Goal: Transaction & Acquisition: Subscribe to service/newsletter

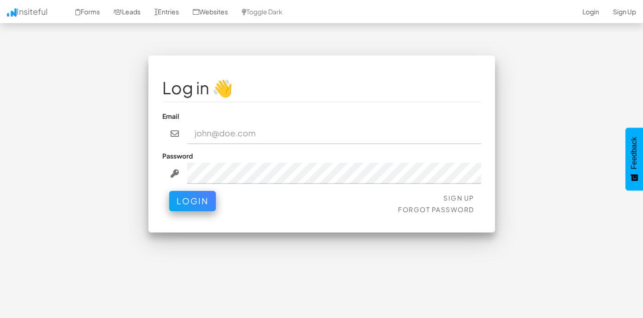
click at [335, 131] on input "email" at bounding box center [334, 133] width 294 height 21
type input "sks"
click at [465, 194] on link "Sign Up" at bounding box center [458, 198] width 31 height 8
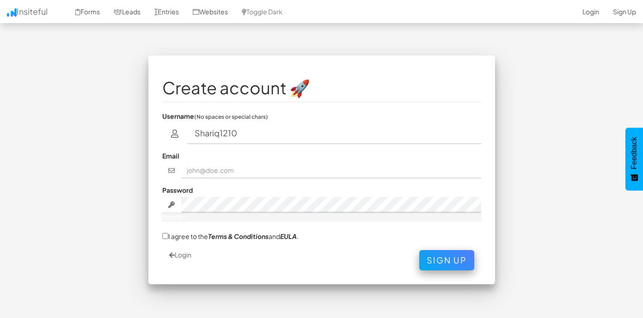
type input "Shariq1210"
click at [248, 163] on input "text" at bounding box center [331, 171] width 300 height 16
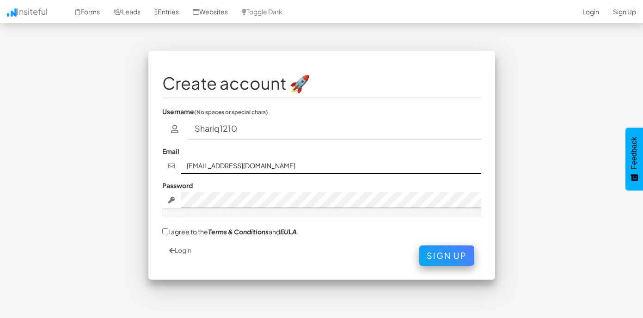
scroll to position [5, 0]
type input "sksproductslimited@gmail.com"
click at [231, 180] on div "Password Strength:" at bounding box center [321, 198] width 319 height 37
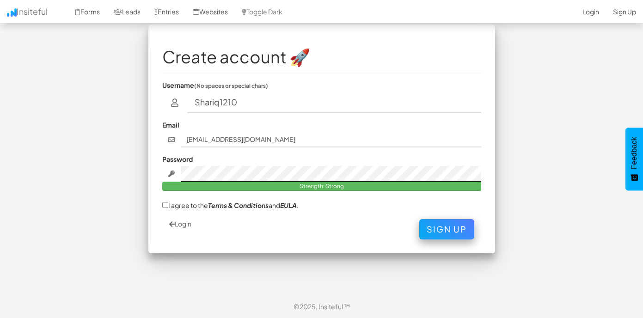
scroll to position [31, 0]
click at [166, 202] on input "I agree to the Terms & Conditions and EULA ." at bounding box center [165, 205] width 6 height 6
checkbox input "true"
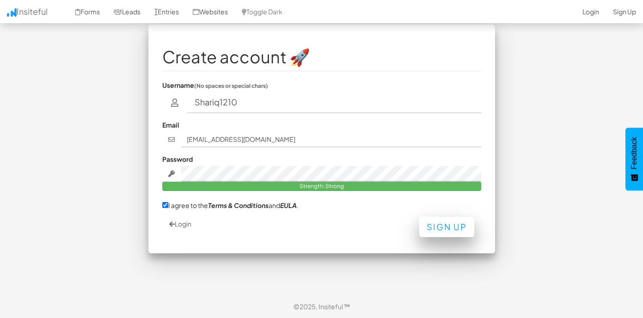
click at [445, 219] on button "Sign Up" at bounding box center [446, 227] width 55 height 20
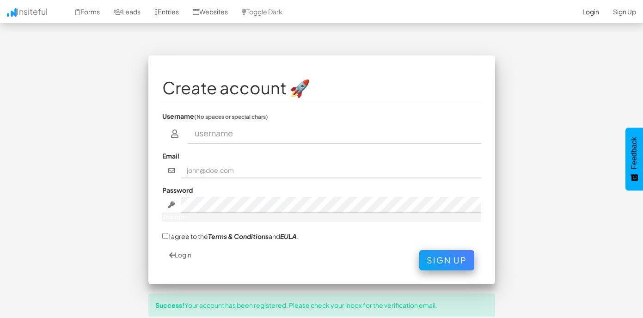
click at [584, 13] on link "Login" at bounding box center [591, 11] width 31 height 23
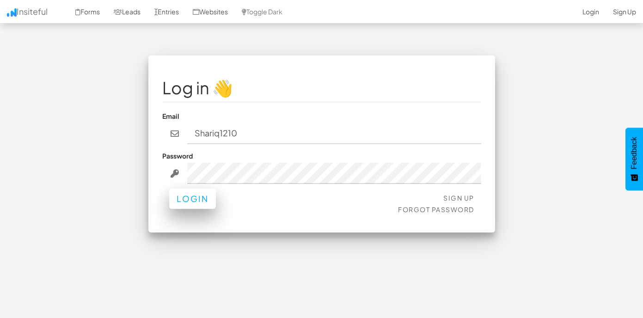
click at [184, 193] on button "Login" at bounding box center [192, 199] width 47 height 20
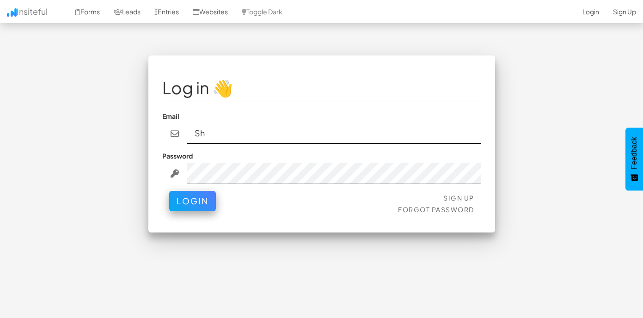
type input "S"
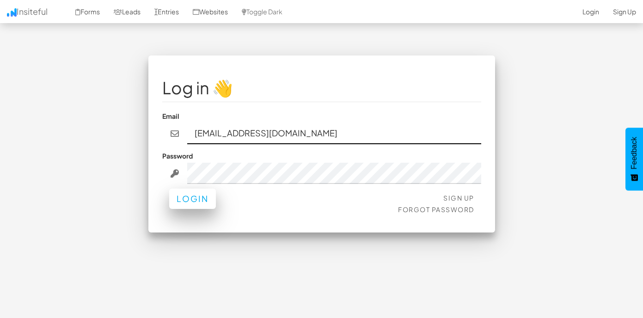
type input "[EMAIL_ADDRESS][DOMAIN_NAME]"
click at [197, 189] on button "Login" at bounding box center [192, 199] width 47 height 20
